Goal: Find specific page/section: Find specific page/section

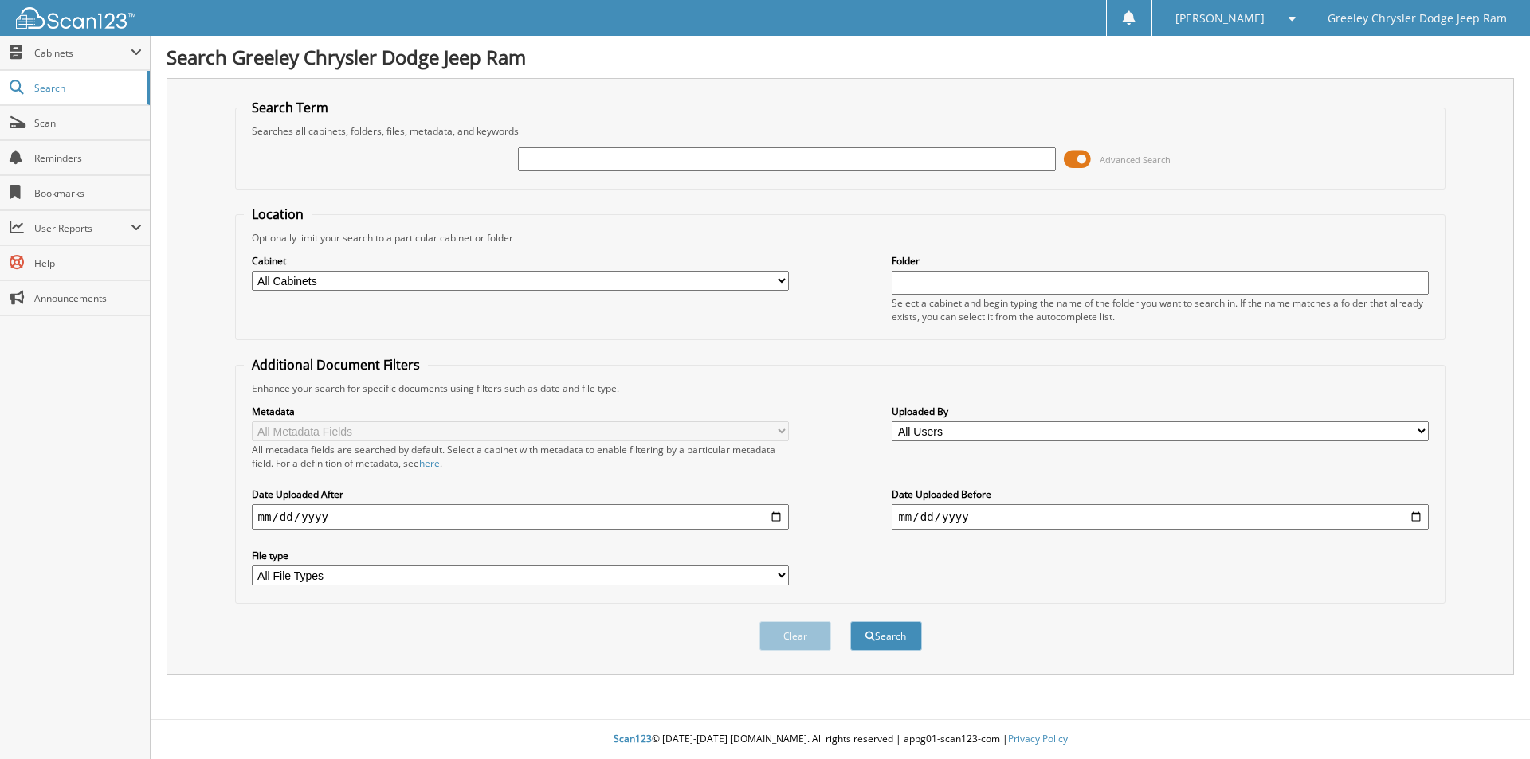
click at [736, 159] on input "text" at bounding box center [786, 159] width 537 height 24
type input "st582738"
click at [850, 622] on button "Search" at bounding box center [886, 636] width 72 height 29
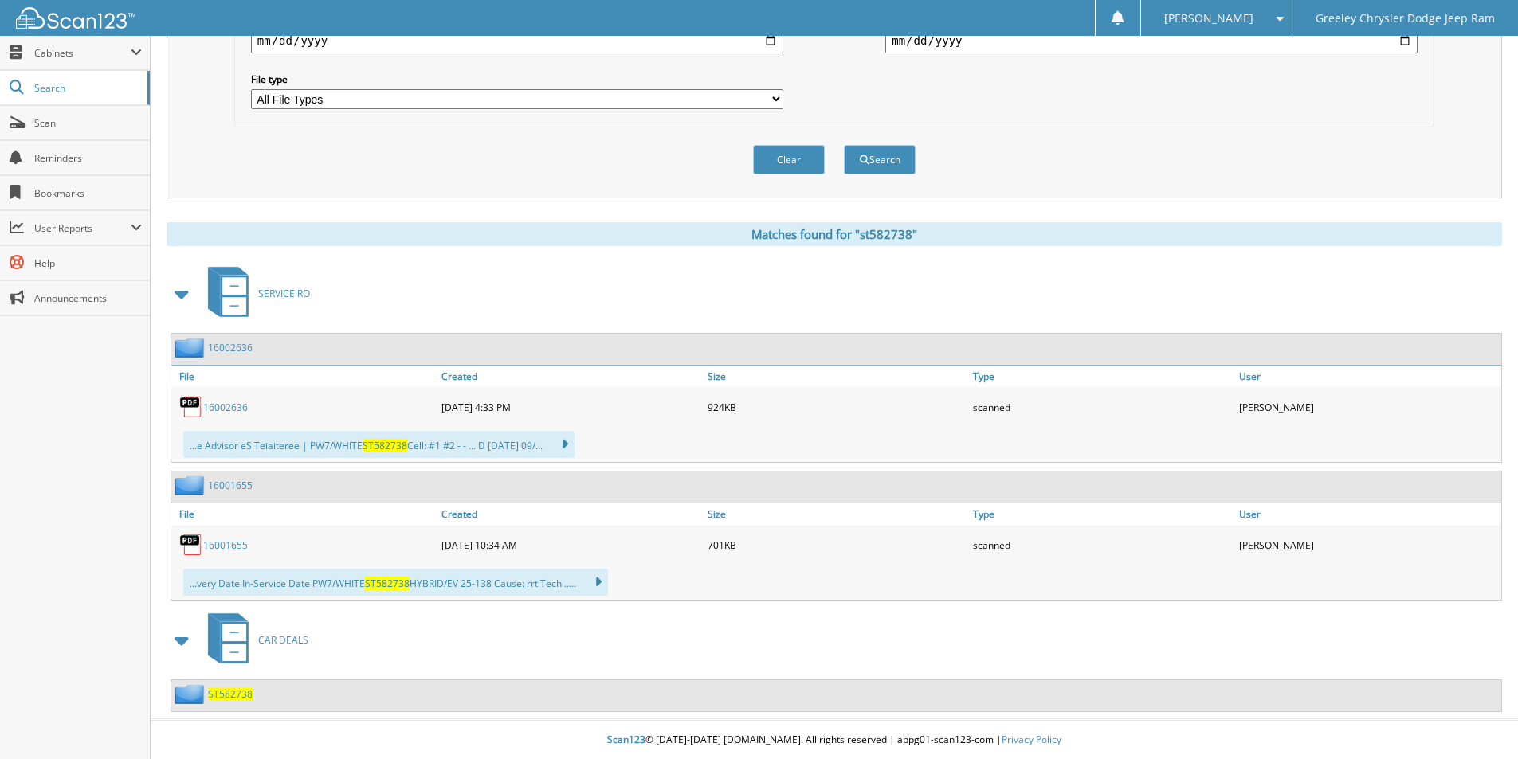
scroll to position [478, 0]
click at [224, 691] on span "ST582738" at bounding box center [230, 694] width 45 height 14
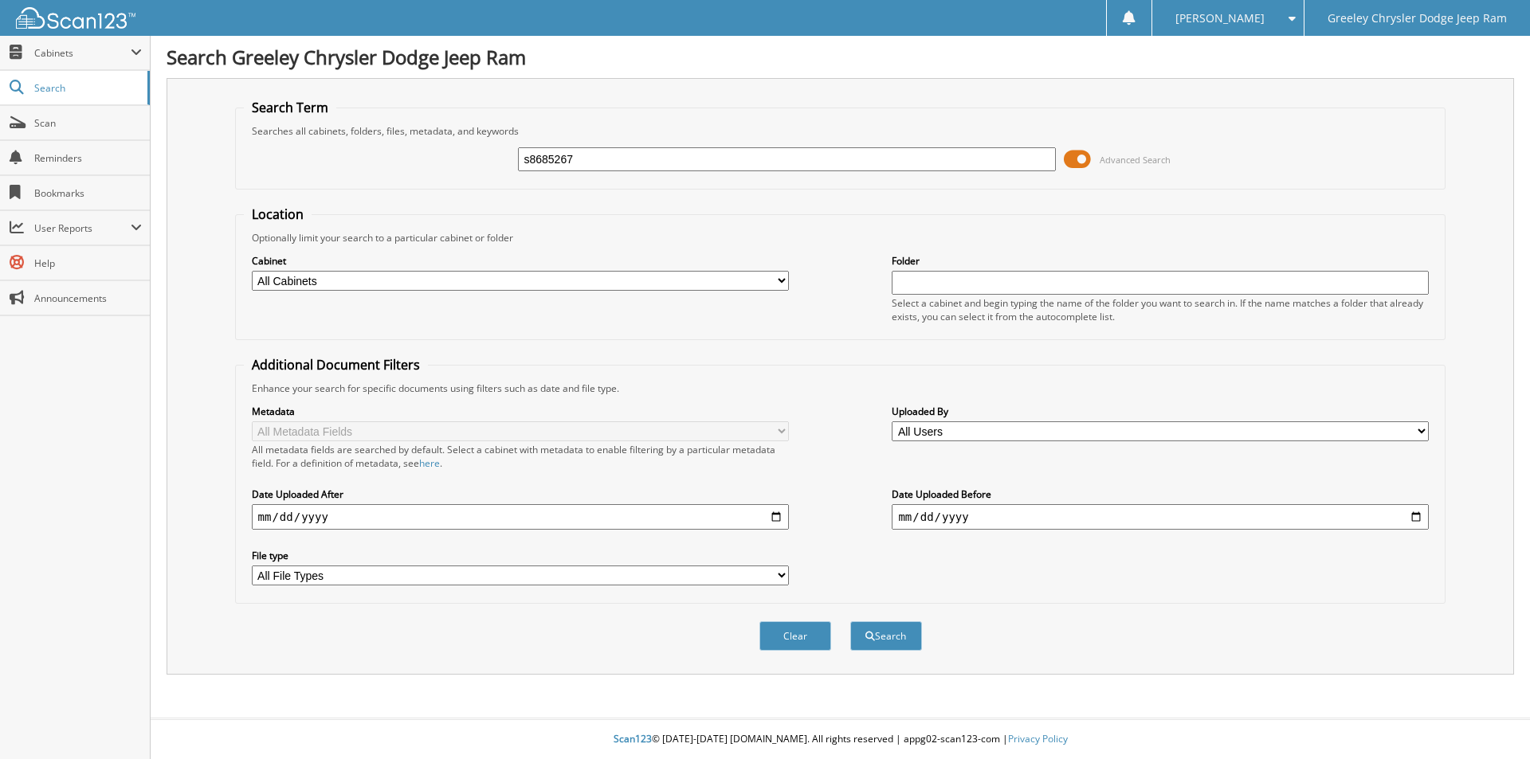
type input "s8685267"
click at [850, 622] on button "Search" at bounding box center [886, 636] width 72 height 29
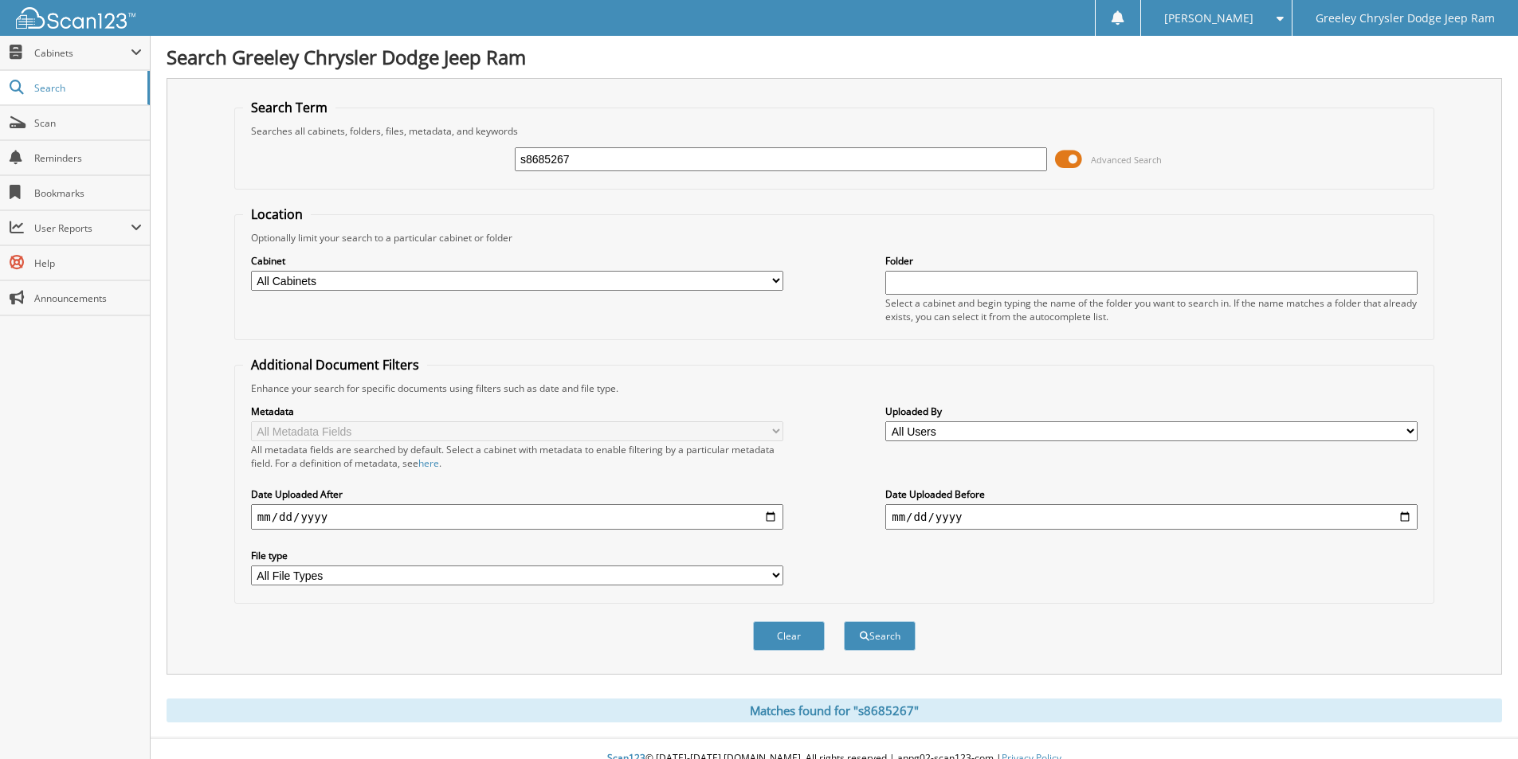
scroll to position [20, 0]
